Goal: Information Seeking & Learning: Learn about a topic

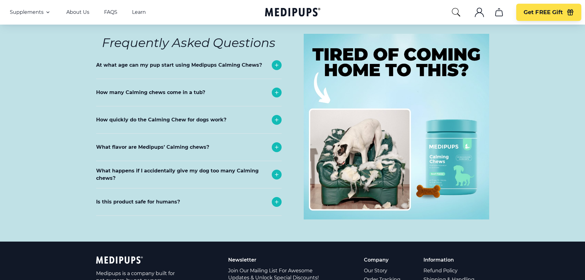
scroll to position [2640, 0]
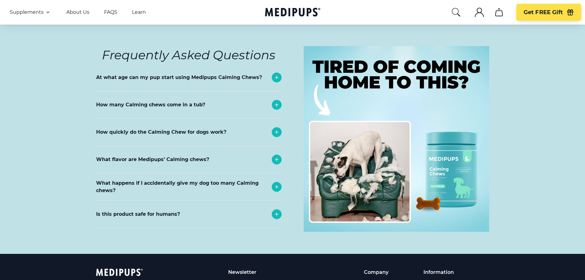
click at [277, 210] on icon at bounding box center [276, 213] width 7 height 7
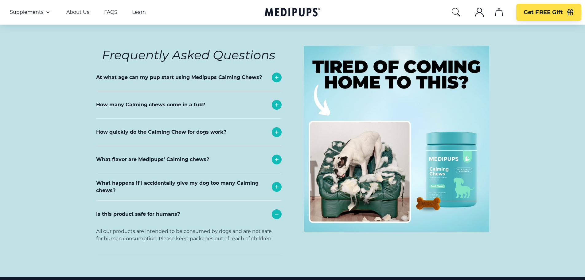
click at [277, 210] on icon at bounding box center [276, 213] width 7 height 7
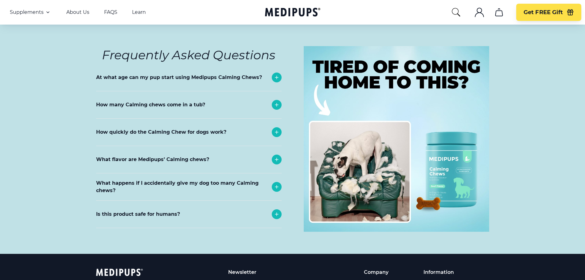
click at [277, 183] on icon at bounding box center [276, 186] width 7 height 7
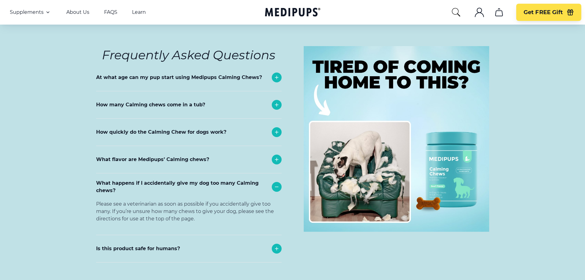
click at [277, 183] on icon at bounding box center [276, 186] width 7 height 7
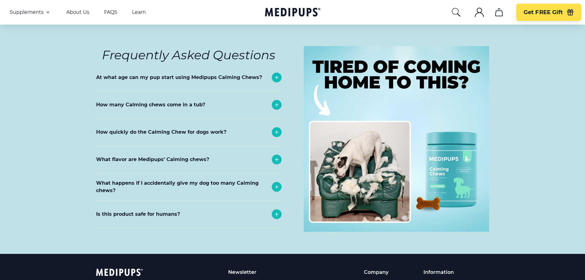
click at [278, 156] on icon at bounding box center [276, 159] width 7 height 7
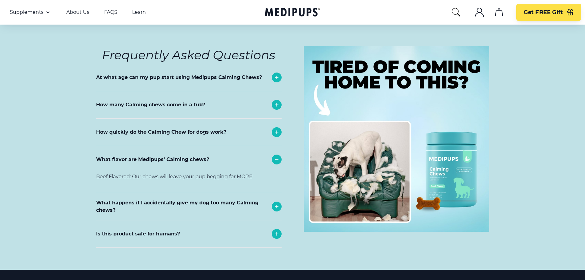
click at [278, 156] on icon at bounding box center [276, 159] width 7 height 7
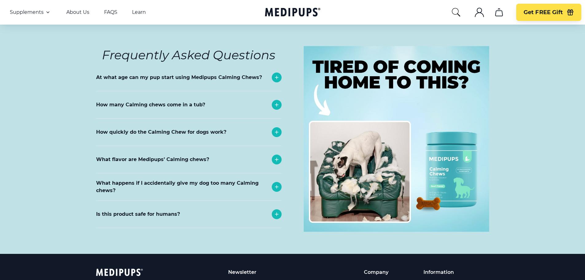
click at [279, 128] on icon at bounding box center [276, 131] width 7 height 7
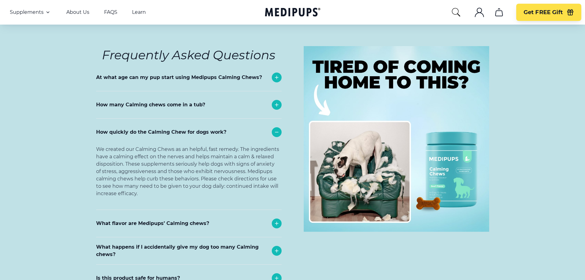
click at [279, 128] on icon at bounding box center [276, 131] width 7 height 7
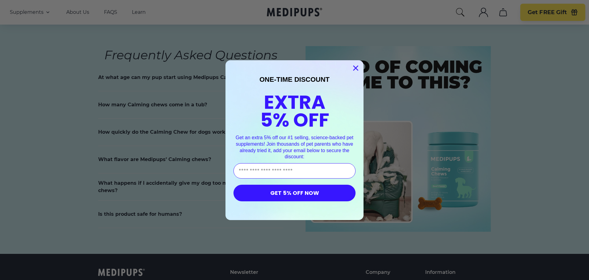
click at [355, 67] on circle "Close dialog" at bounding box center [356, 68] width 10 height 10
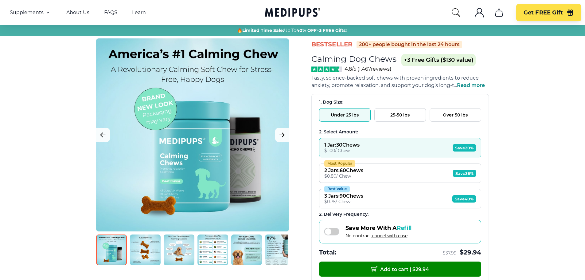
scroll to position [0, 0]
